Goal: Navigation & Orientation: Find specific page/section

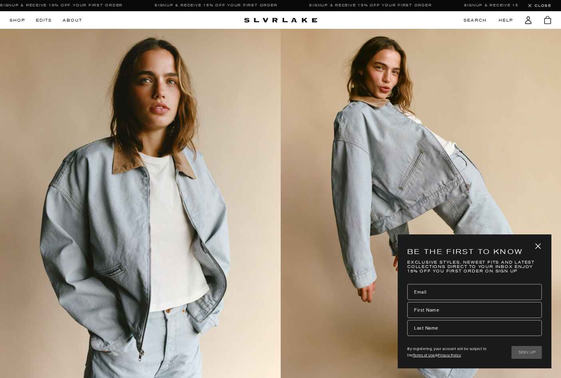
click at [169, 95] on link at bounding box center [280, 216] width 561 height 374
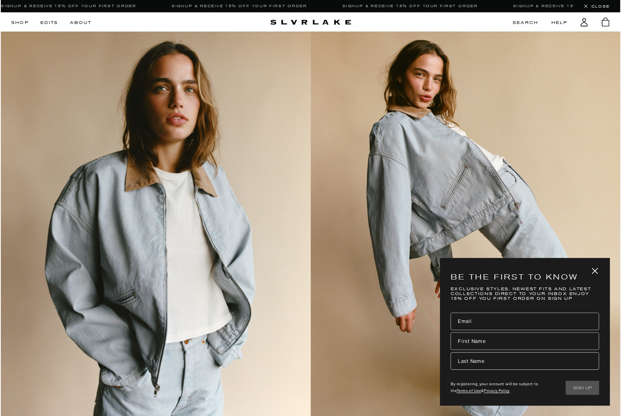
scroll to position [1, 0]
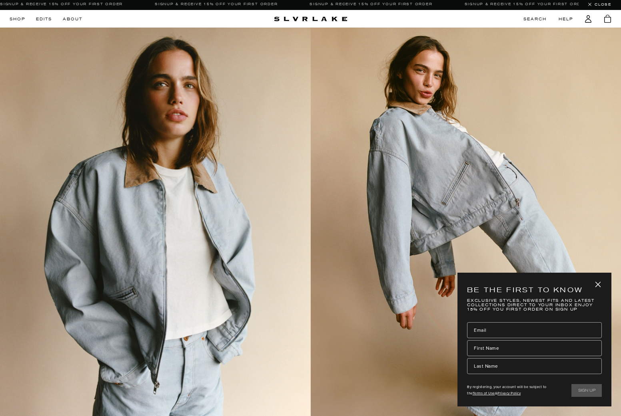
click at [561, 291] on p "Be the first to know" at bounding box center [534, 290] width 135 height 16
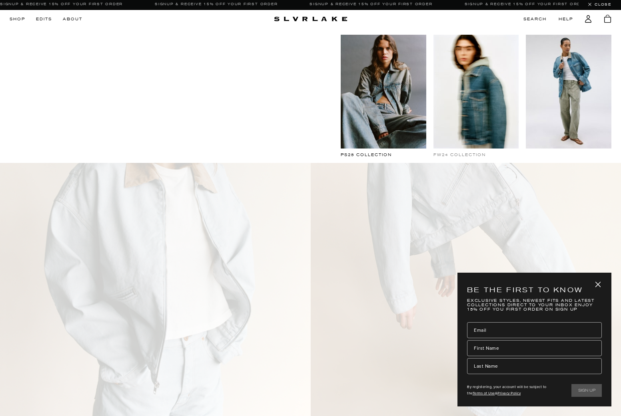
click at [376, 85] on img at bounding box center [383, 92] width 86 height 114
